Goal: Task Accomplishment & Management: Complete application form

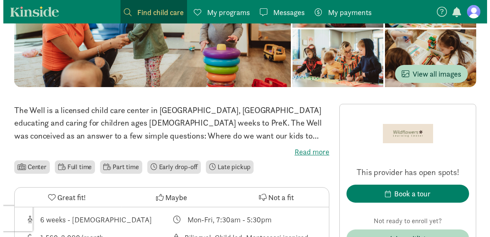
scroll to position [186, 0]
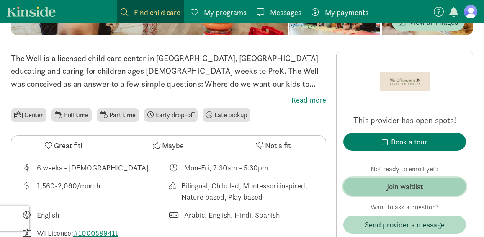
click at [389, 186] on div "Join waitlist" at bounding box center [405, 186] width 36 height 11
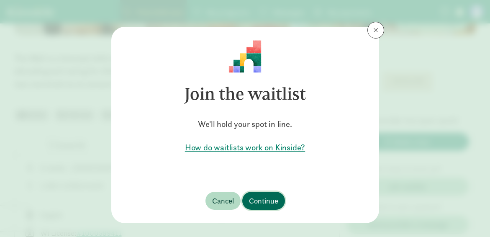
click at [254, 199] on span "Continue" at bounding box center [263, 200] width 29 height 11
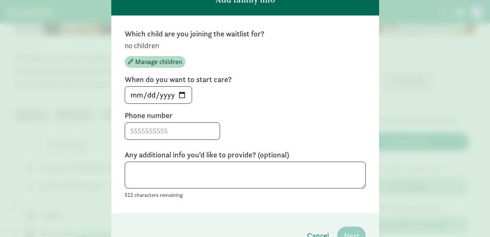
scroll to position [62, 0]
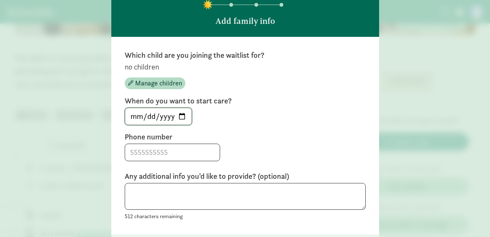
click at [178, 114] on input "[DATE]" at bounding box center [158, 116] width 67 height 17
type input "[DATE]"
click at [152, 154] on input at bounding box center [172, 152] width 95 height 17
type input "2318810121"
click at [271, 132] on label "Phone number" at bounding box center [245, 137] width 241 height 10
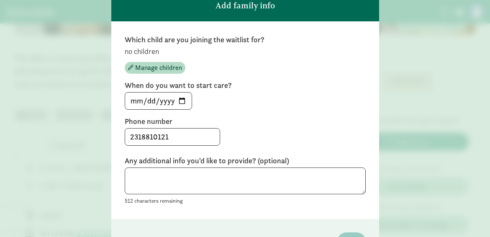
scroll to position [85, 0]
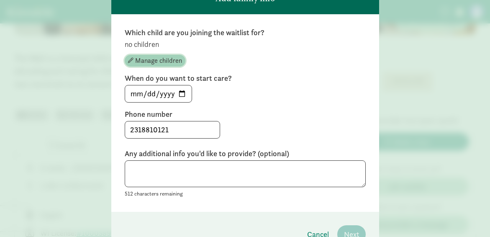
click at [145, 62] on span "Manage children" at bounding box center [158, 61] width 47 height 10
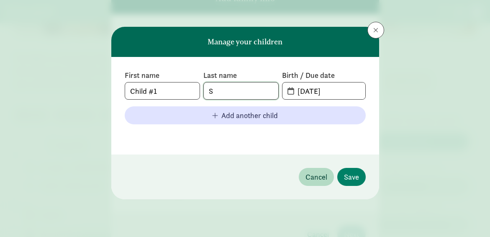
click at [237, 90] on input "S" at bounding box center [241, 90] width 75 height 17
type input "[PERSON_NAME]"
click at [312, 91] on input "[DATE]" at bounding box center [329, 90] width 72 height 17
drag, startPoint x: 304, startPoint y: 91, endPoint x: 296, endPoint y: 91, distance: 7.1
click at [296, 91] on input "[DATE]" at bounding box center [329, 90] width 72 height 17
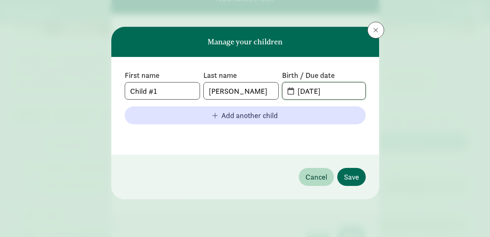
type input "[DATE]"
click at [353, 178] on span "Save" at bounding box center [351, 176] width 15 height 11
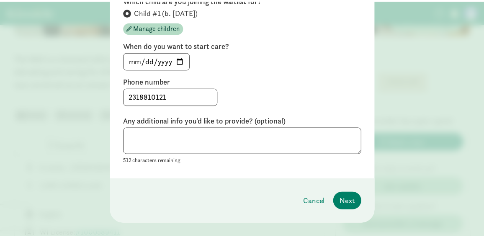
scroll to position [125, 0]
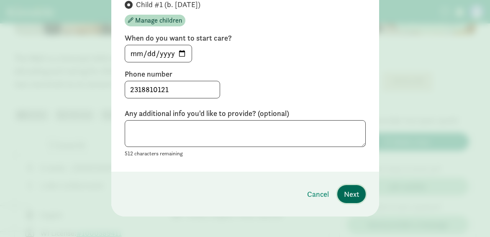
click at [344, 193] on span "Next" at bounding box center [351, 193] width 15 height 11
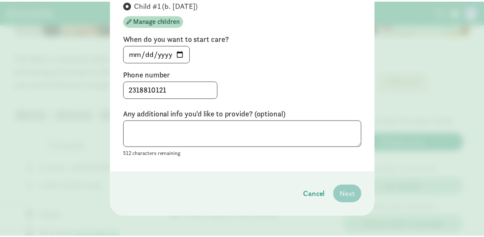
scroll to position [17, 0]
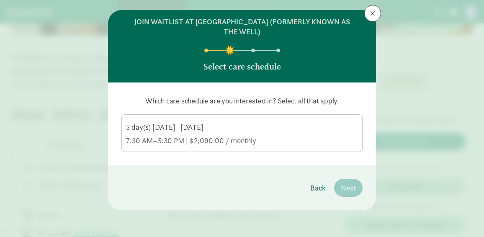
click at [315, 130] on div "5 day(s) [DATE]–[DATE]" at bounding box center [242, 127] width 232 height 10
click at [0, 0] on input "5 day(s) [DATE]–[DATE] 7:30 AM–5:30 PM | $2,090.00 / monthly" at bounding box center [0, 0] width 0 height 0
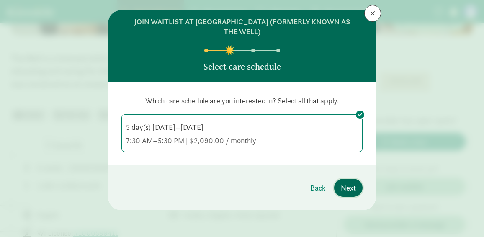
click at [347, 187] on span "Next" at bounding box center [348, 187] width 15 height 11
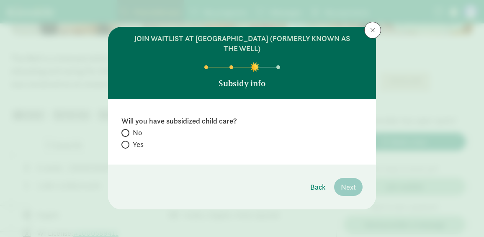
scroll to position [0, 0]
click at [138, 130] on span "No" at bounding box center [137, 133] width 9 height 10
click at [127, 130] on input "No" at bounding box center [123, 132] width 5 height 5
radio input "true"
click at [355, 183] on span "Next" at bounding box center [348, 186] width 15 height 11
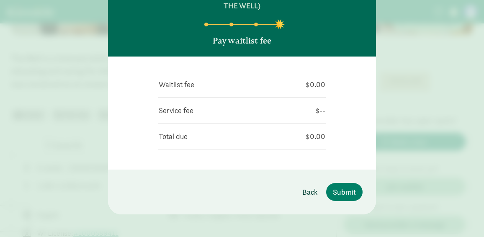
scroll to position [47, 0]
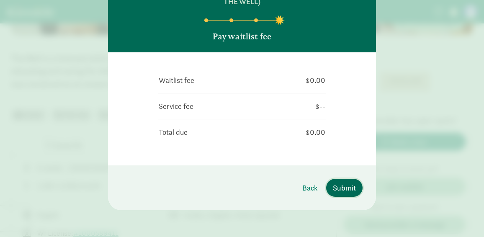
click at [345, 188] on span "Submit" at bounding box center [344, 187] width 23 height 11
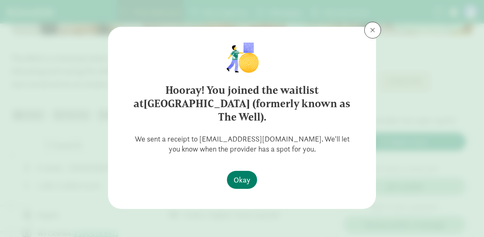
scroll to position [0, 0]
drag, startPoint x: 242, startPoint y: 179, endPoint x: 257, endPoint y: 181, distance: 15.6
click at [242, 179] on span "Okay" at bounding box center [242, 179] width 17 height 11
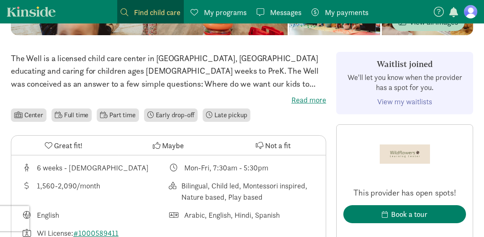
click at [422, 101] on link "View my waitlists" at bounding box center [404, 102] width 55 height 10
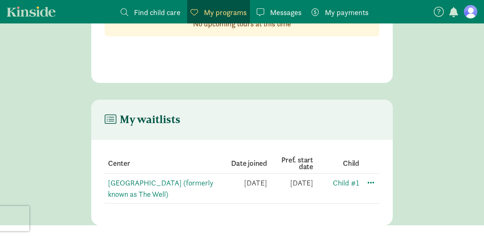
scroll to position [76, 0]
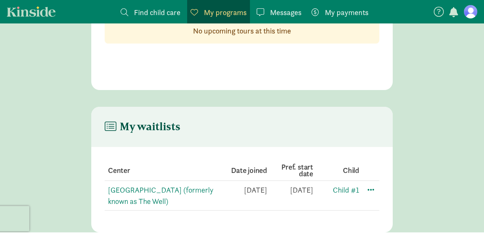
click at [439, 116] on main "My waitlists Center Date joined Pref. start date [GEOGRAPHIC_DATA] (formerly kn…" at bounding box center [242, 170] width 484 height 126
click at [429, 118] on main "My waitlists Center Date joined Pref. start date [GEOGRAPHIC_DATA] (formerly kn…" at bounding box center [242, 170] width 484 height 126
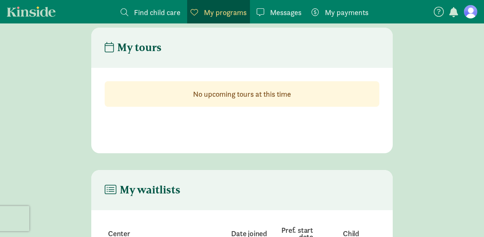
scroll to position [0, 0]
